Goal: Task Accomplishment & Management: Use online tool/utility

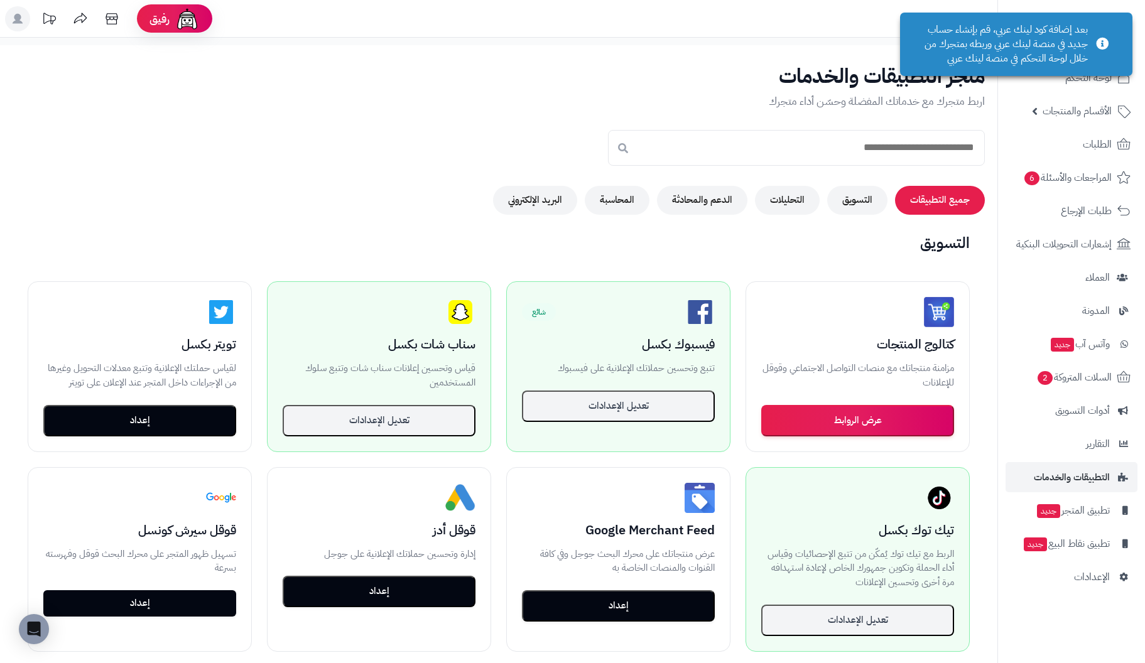
scroll to position [188, 0]
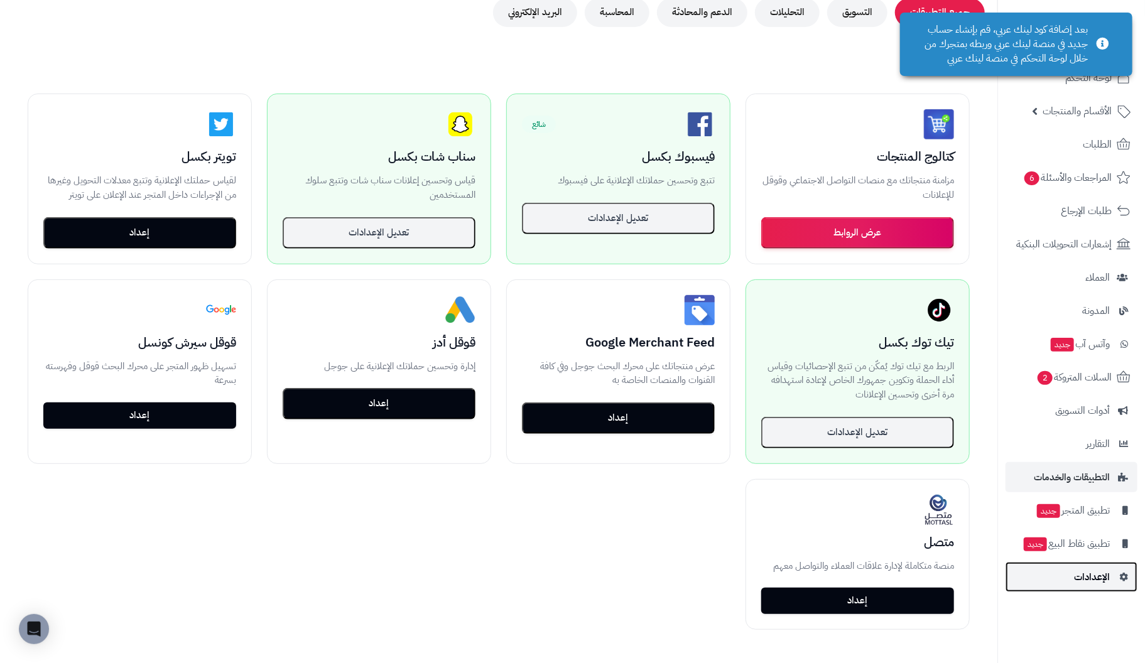
click at [1072, 579] on link "الإعدادات" at bounding box center [1072, 577] width 132 height 30
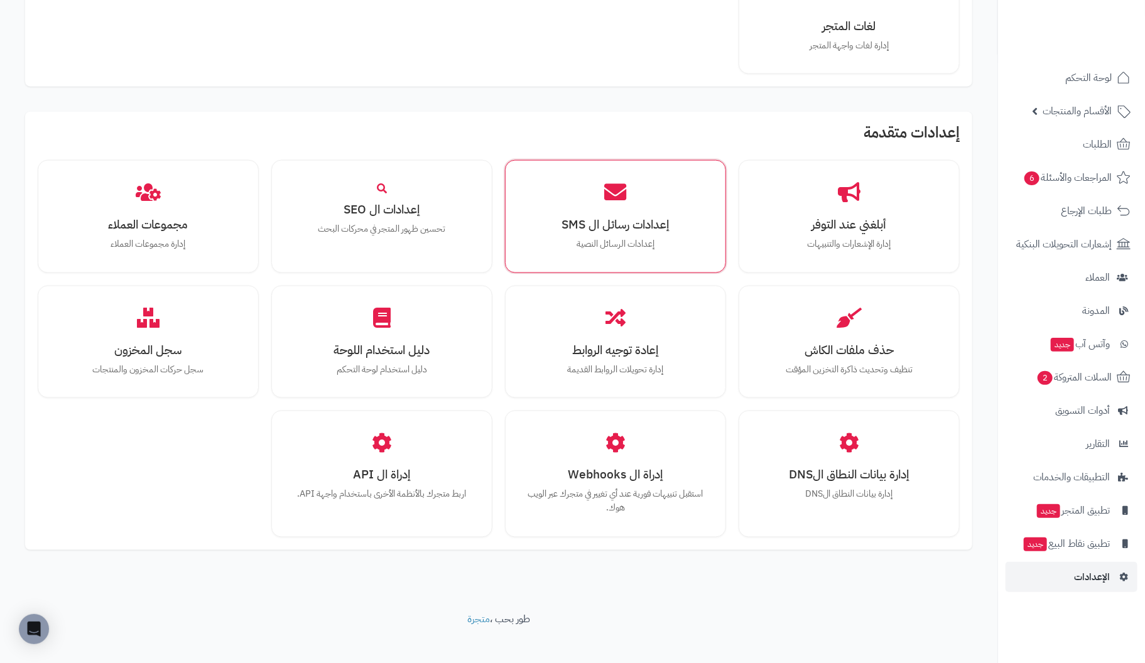
scroll to position [934, 0]
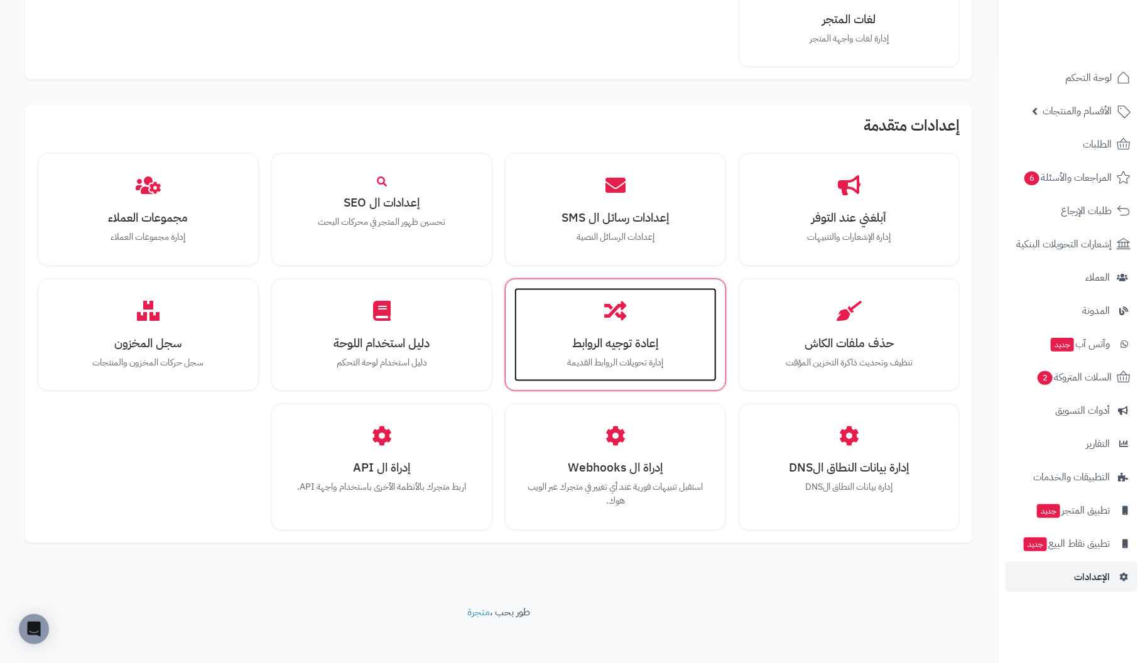
click at [629, 347] on h3 "إعادة توجيه الروابط" at bounding box center [615, 343] width 177 height 13
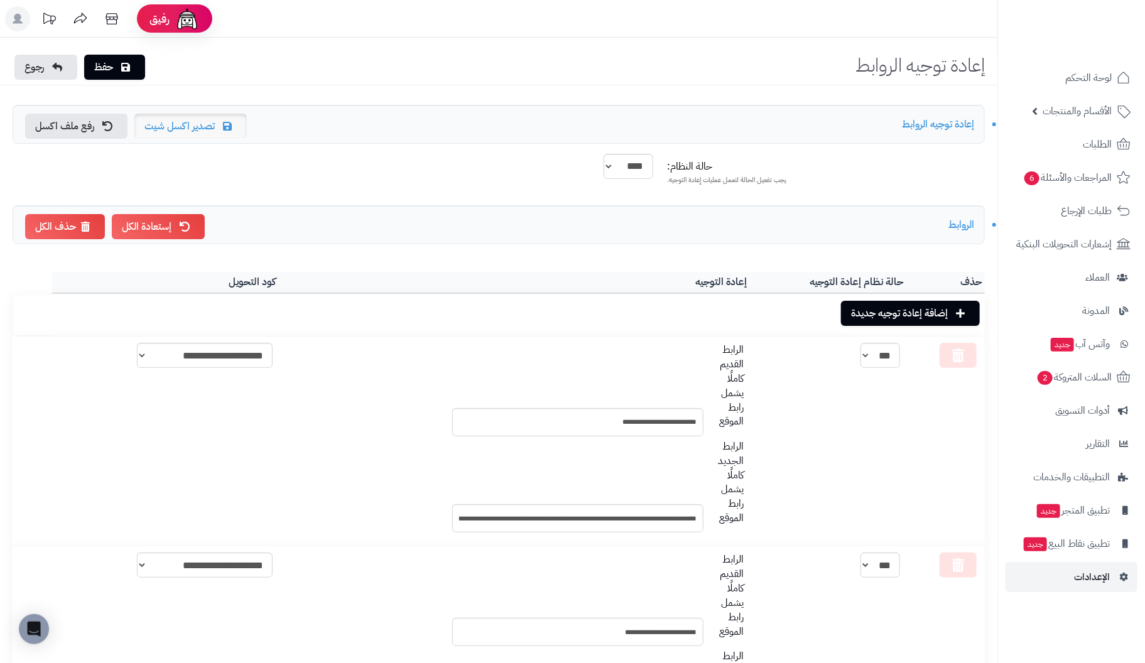
click at [188, 133] on link "تصدير اكسل شيت" at bounding box center [190, 126] width 112 height 25
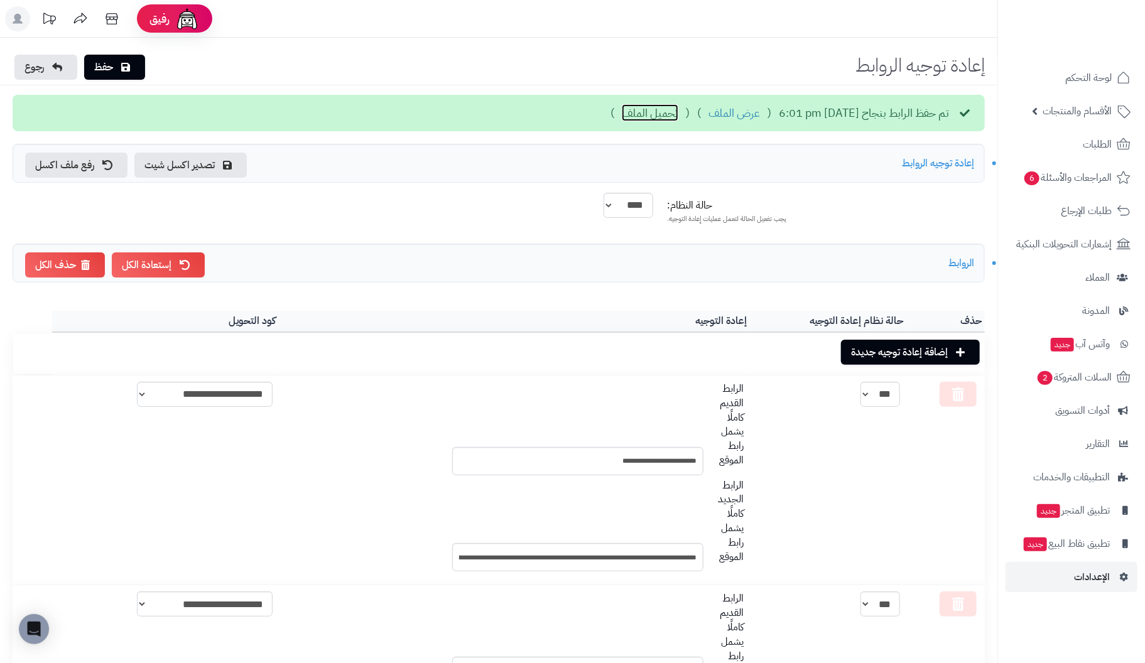
click at [622, 114] on link "تحميل الملف" at bounding box center [650, 113] width 57 height 16
click at [87, 166] on link "رفع ملف اكسل" at bounding box center [76, 165] width 102 height 25
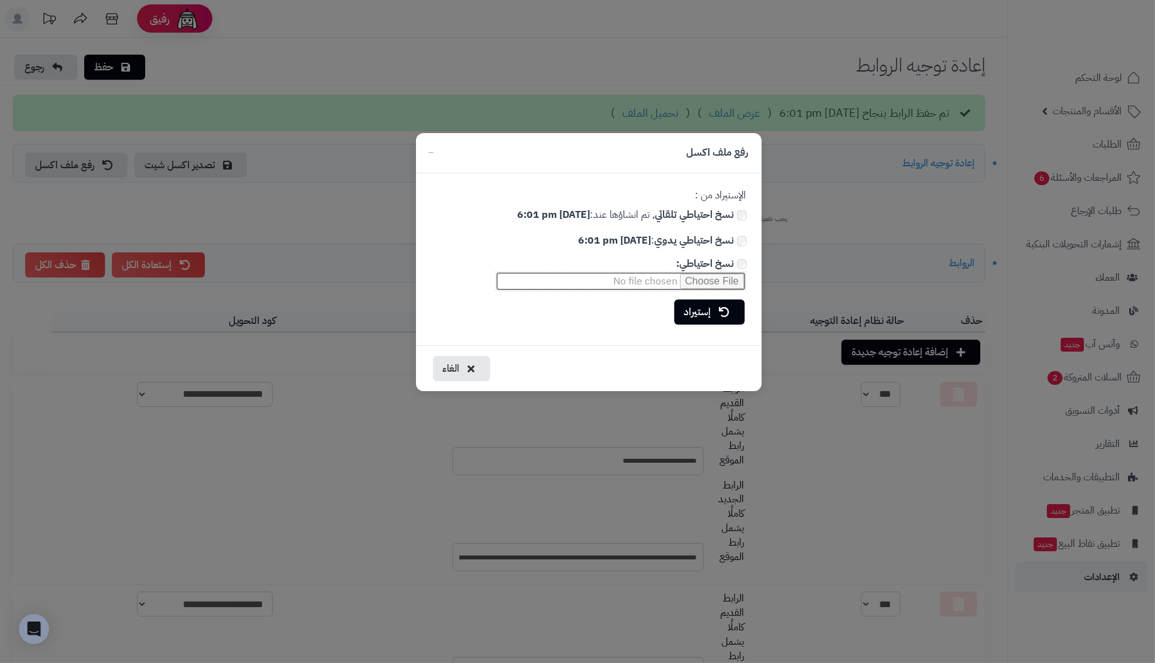
click at [711, 278] on input "نسخ احتياطي:" at bounding box center [620, 281] width 251 height 20
type input "**********"
click at [690, 314] on link "إستيراد" at bounding box center [709, 311] width 70 height 25
click at [625, 310] on link "سيتم إعادة تغيير جميع الروابط الحالية?" at bounding box center [660, 312] width 167 height 25
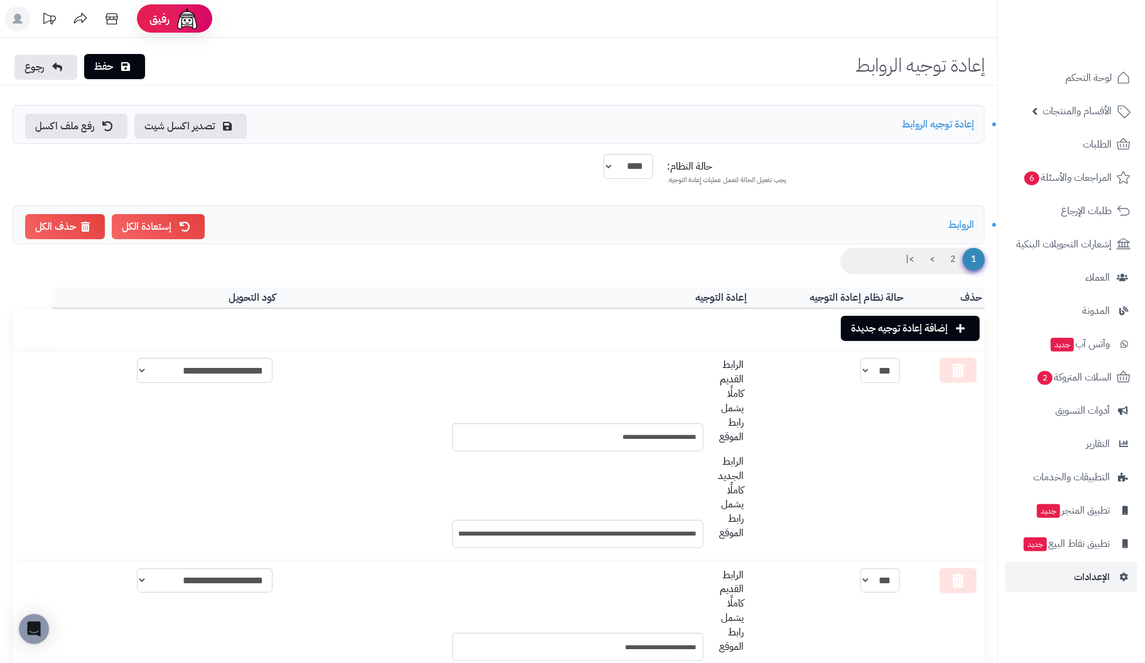
click at [112, 65] on link "حفظ" at bounding box center [114, 66] width 61 height 25
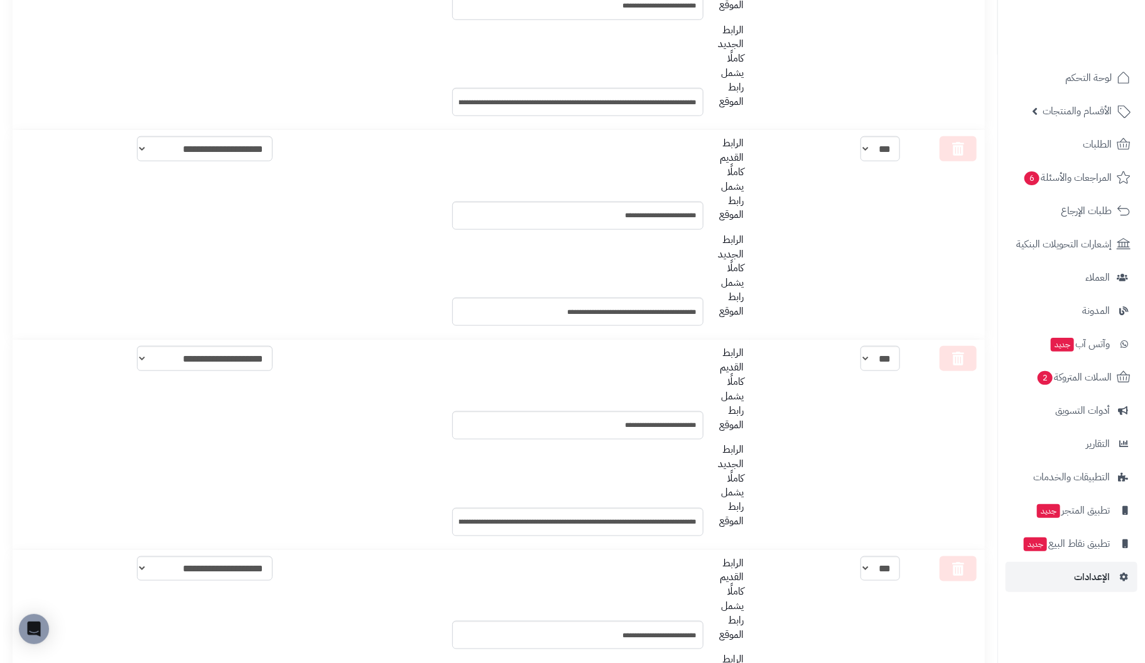
scroll to position [20896, 0]
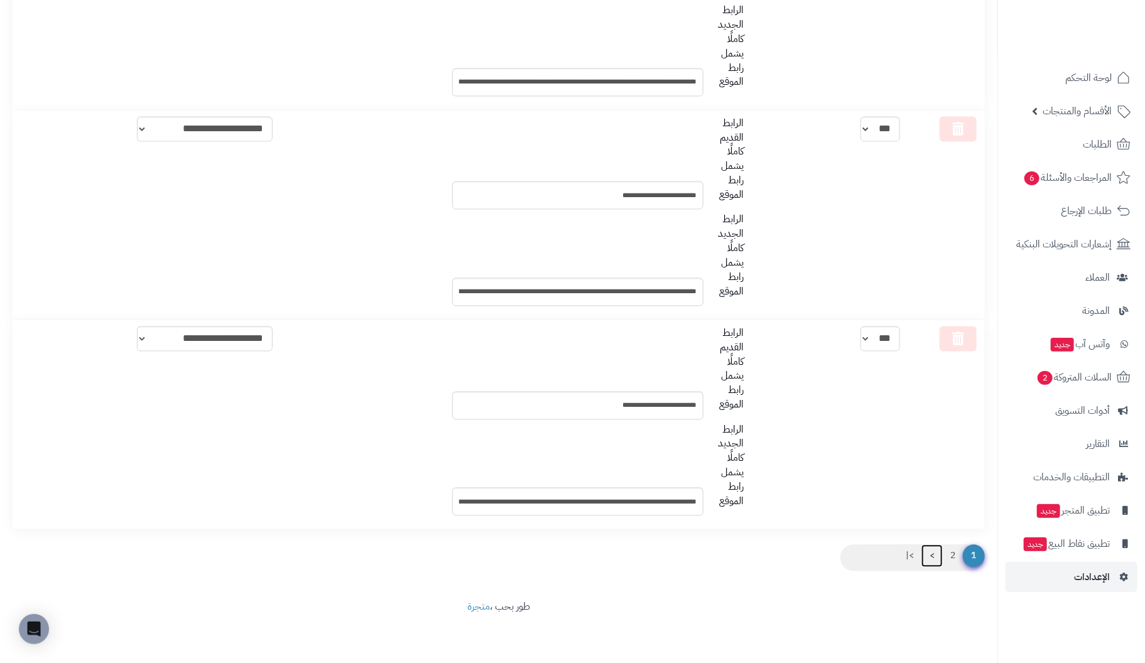
click at [935, 557] on link ">" at bounding box center [932, 556] width 21 height 23
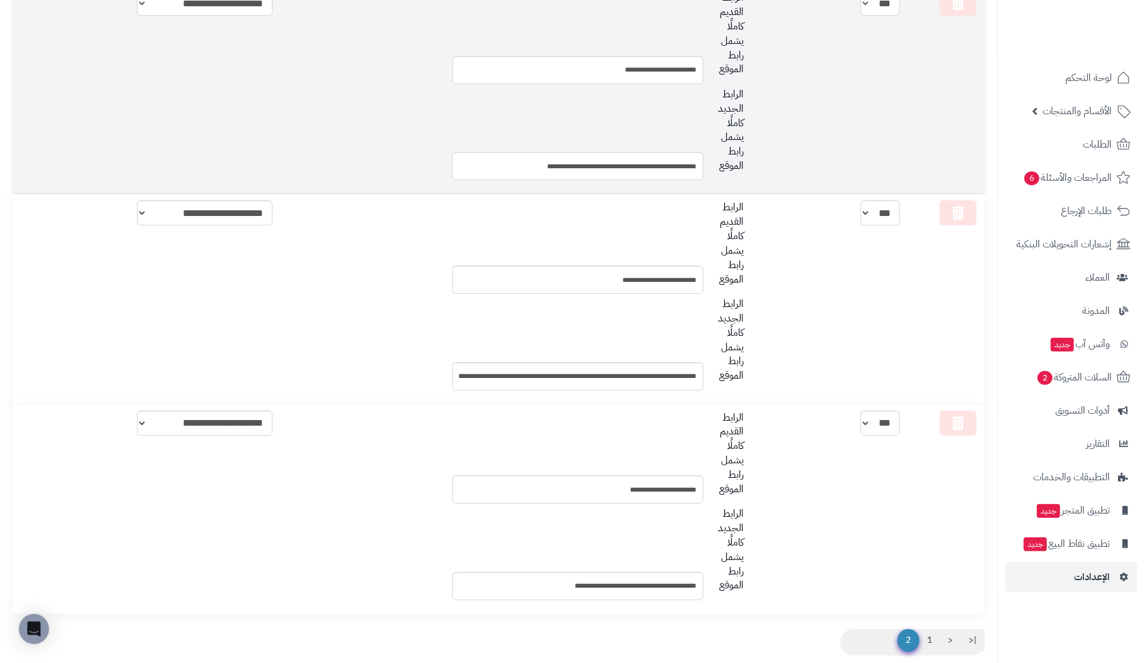
scroll to position [2497, 0]
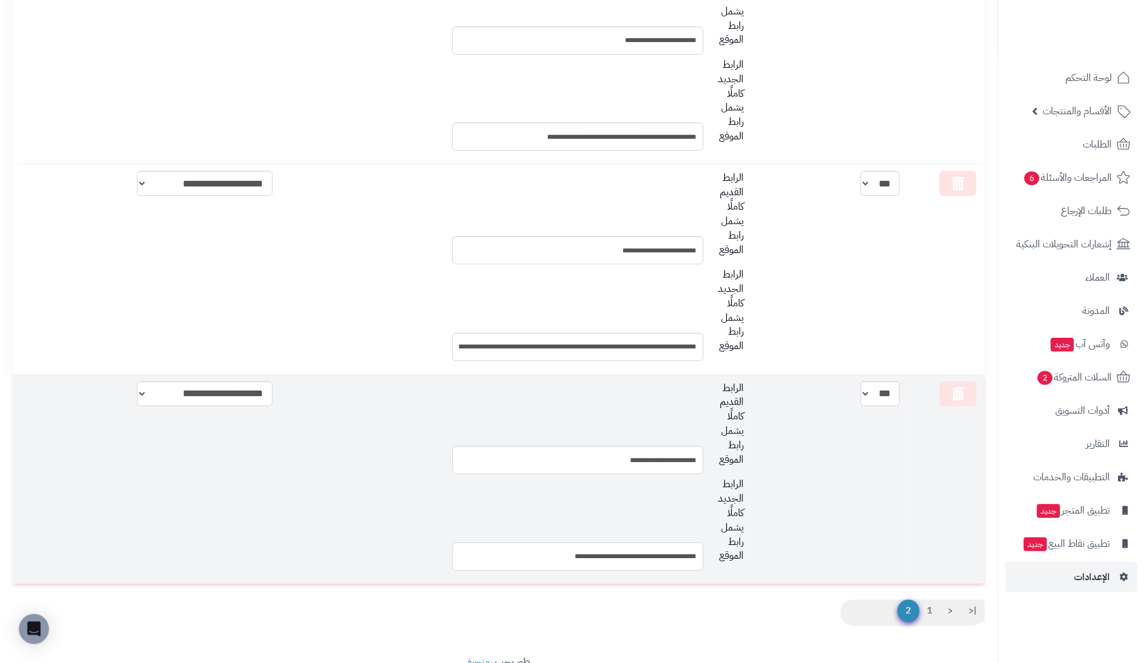
drag, startPoint x: 493, startPoint y: 562, endPoint x: 789, endPoint y: 562, distance: 295.9
click at [785, 562] on tr "**********" at bounding box center [499, 479] width 972 height 209
